Goal: Transaction & Acquisition: Purchase product/service

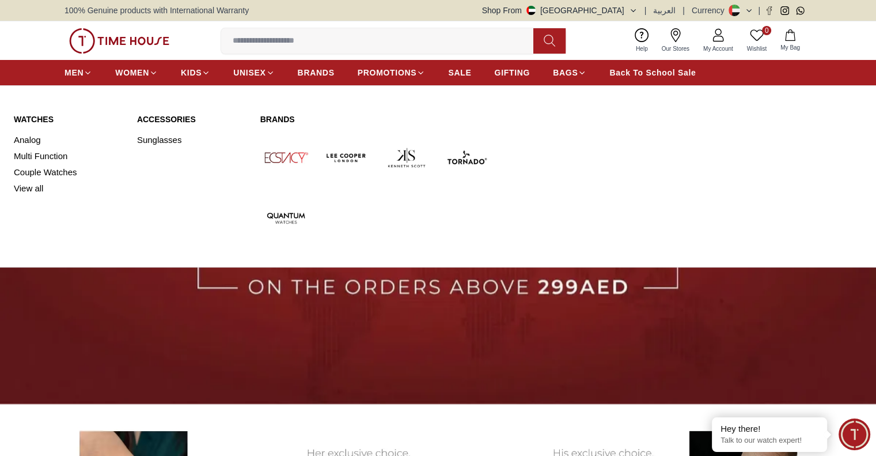
click at [21, 116] on link "Watches" at bounding box center [68, 119] width 109 height 12
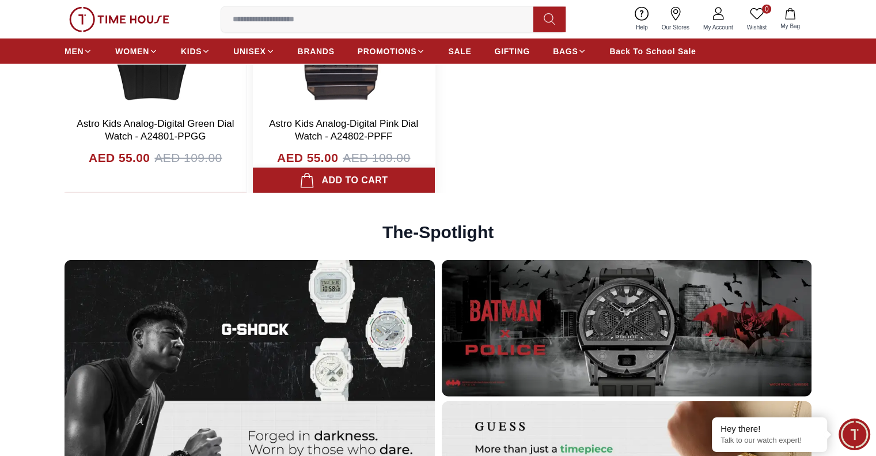
scroll to position [2650, 0]
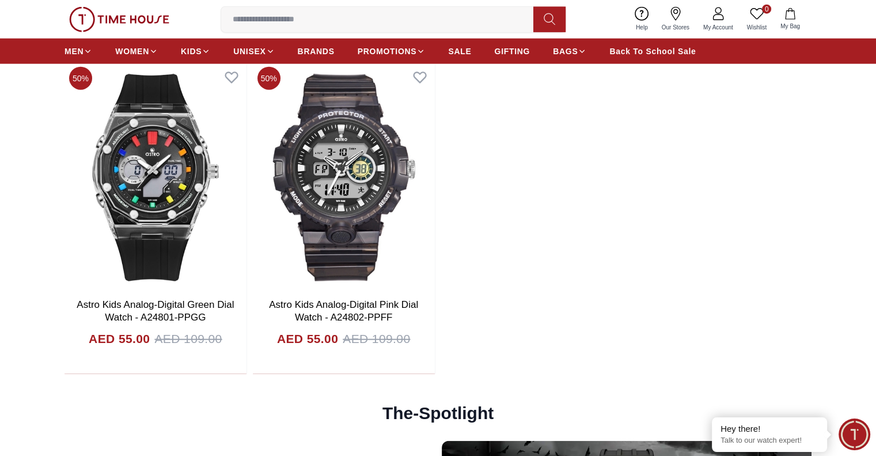
scroll to position [2708, 0]
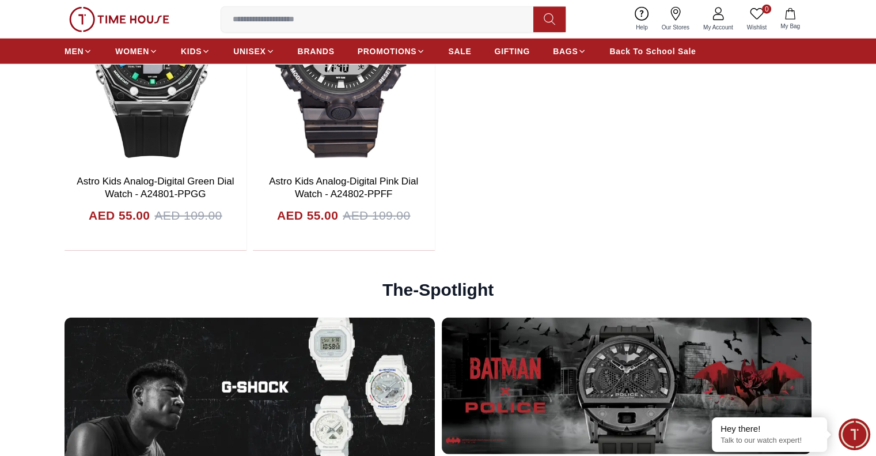
scroll to position [2708, 0]
